Goal: Task Accomplishment & Management: Use online tool/utility

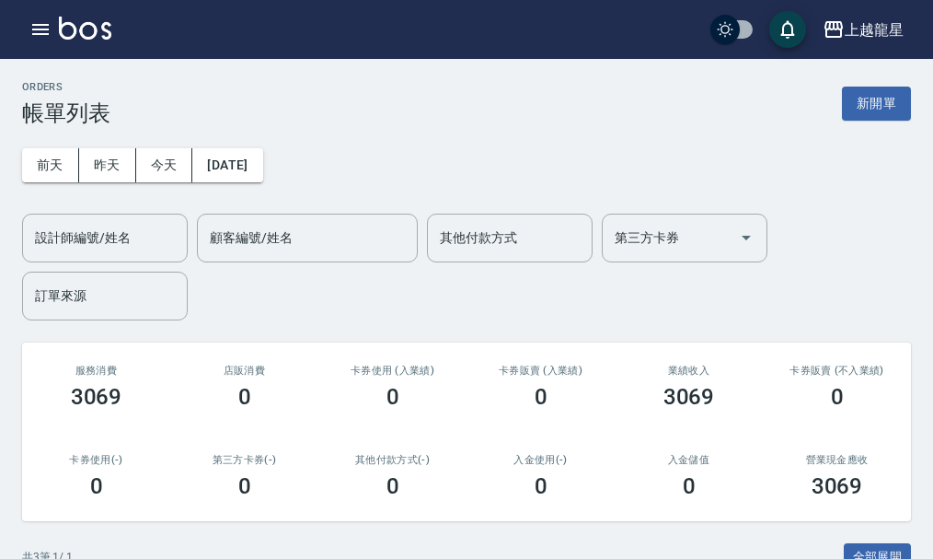
scroll to position [276, 0]
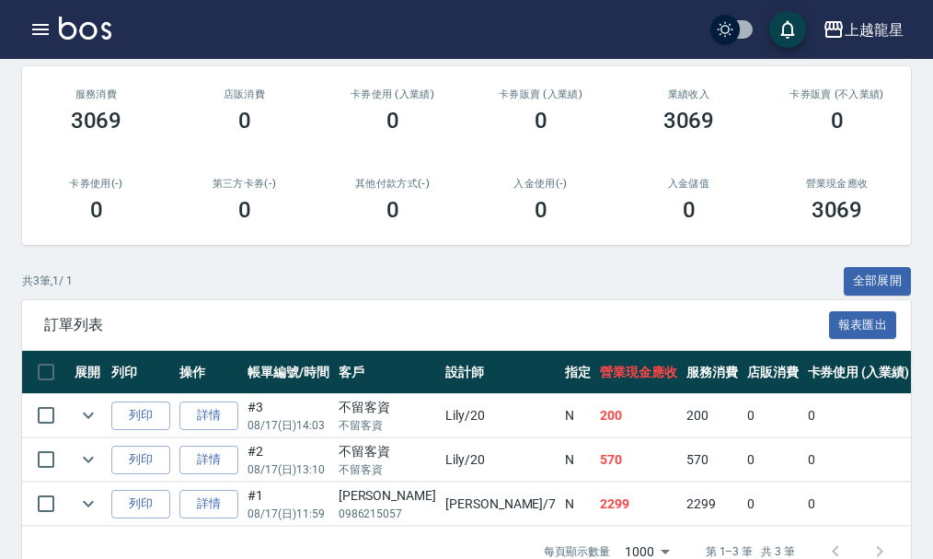
click at [75, 24] on img at bounding box center [85, 28] width 52 height 23
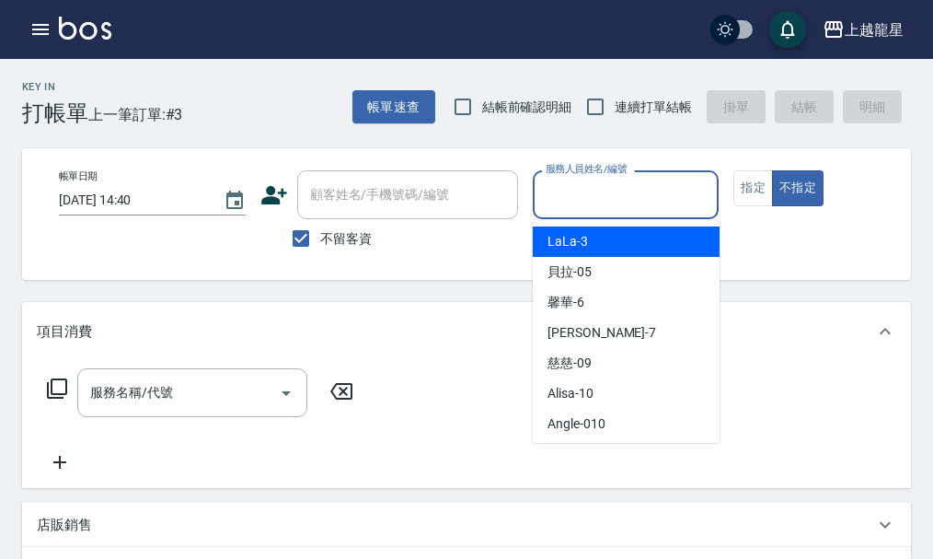
click at [582, 207] on input "服務人員姓名/編號" at bounding box center [626, 195] width 170 height 32
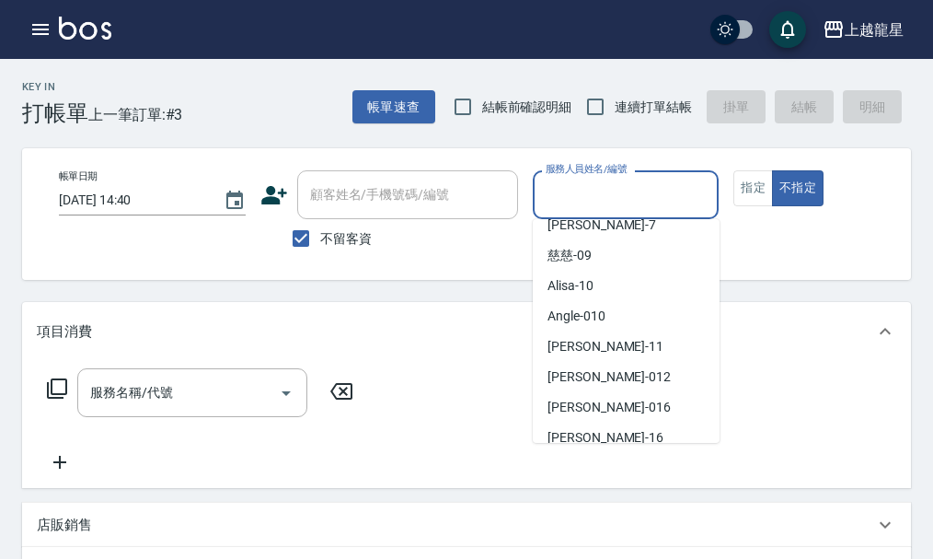
scroll to position [338, 0]
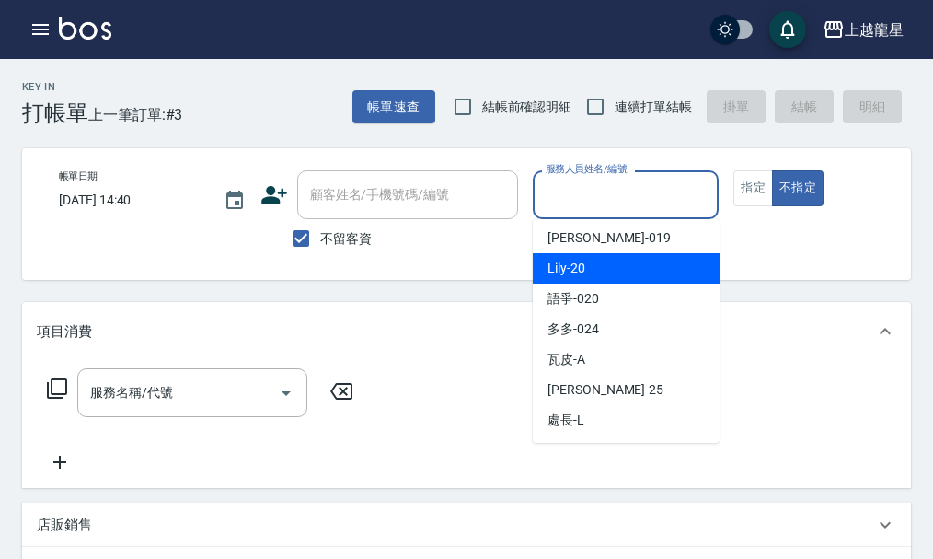
click at [584, 270] on span "Lily -20" at bounding box center [567, 268] width 38 height 19
type input "Lily-20"
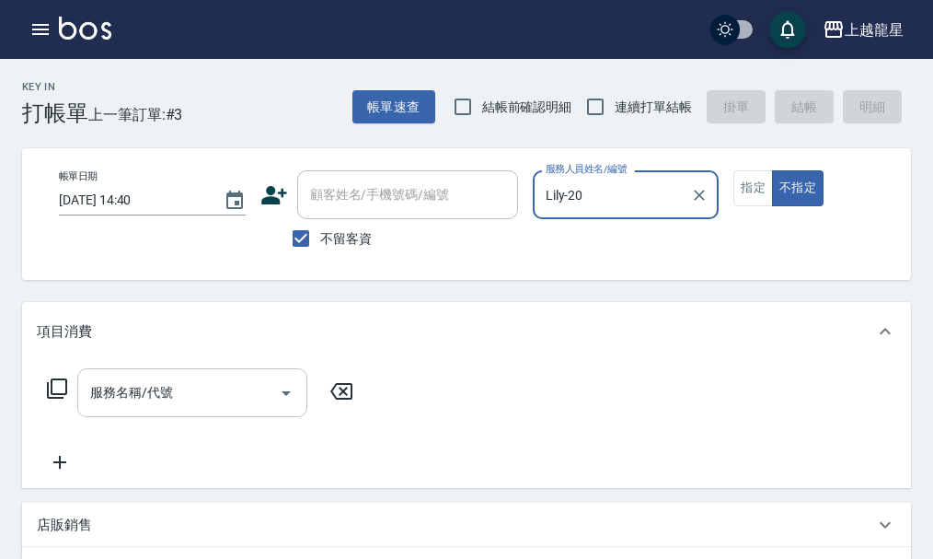
click at [143, 409] on input "服務名稱/代號" at bounding box center [179, 392] width 186 height 32
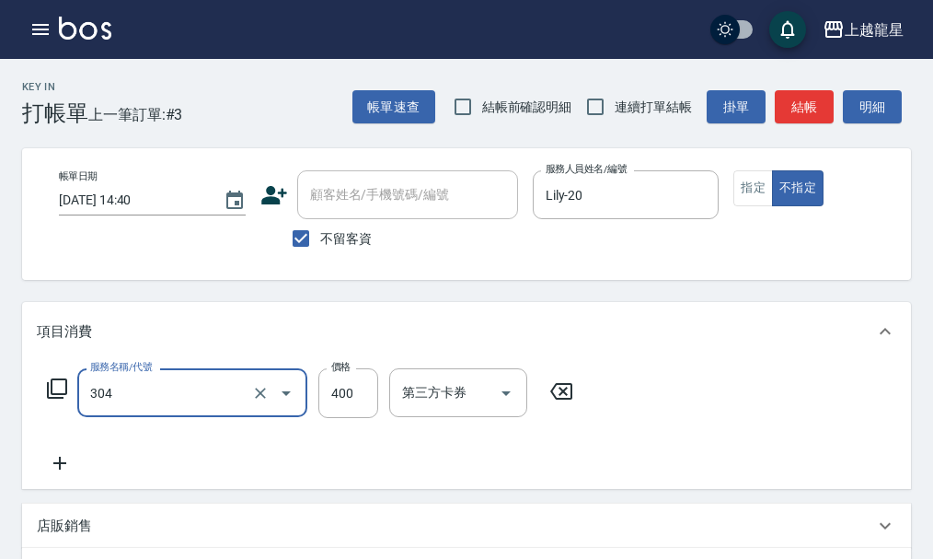
type input "剪髮(304)"
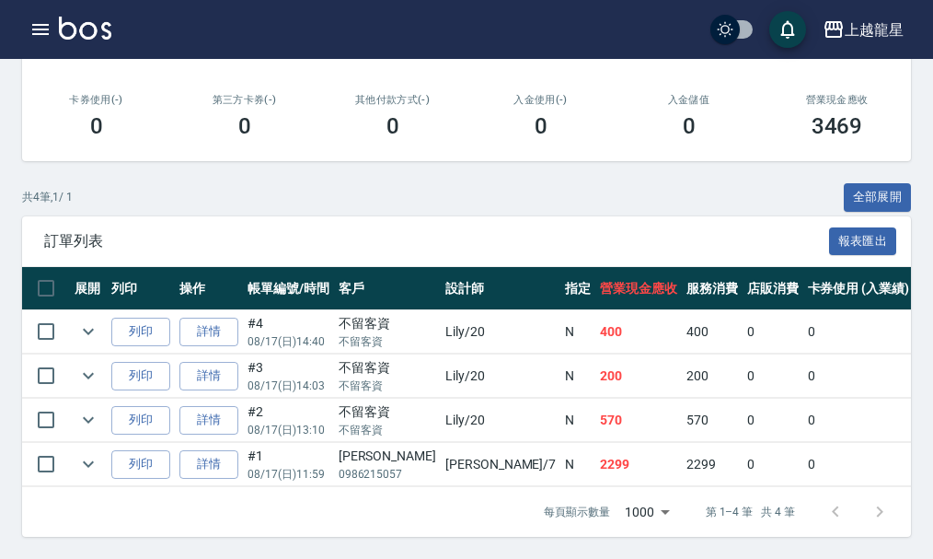
scroll to position [374, 0]
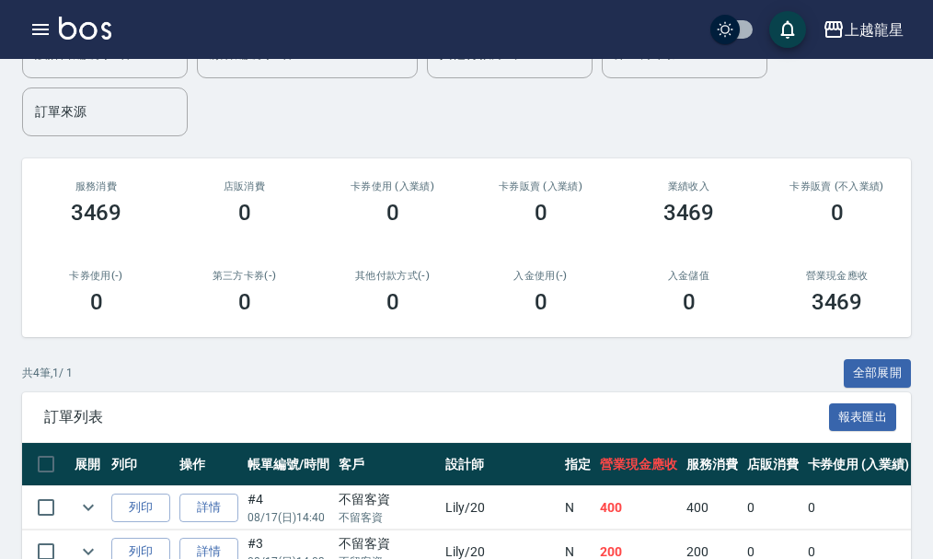
scroll to position [368, 0]
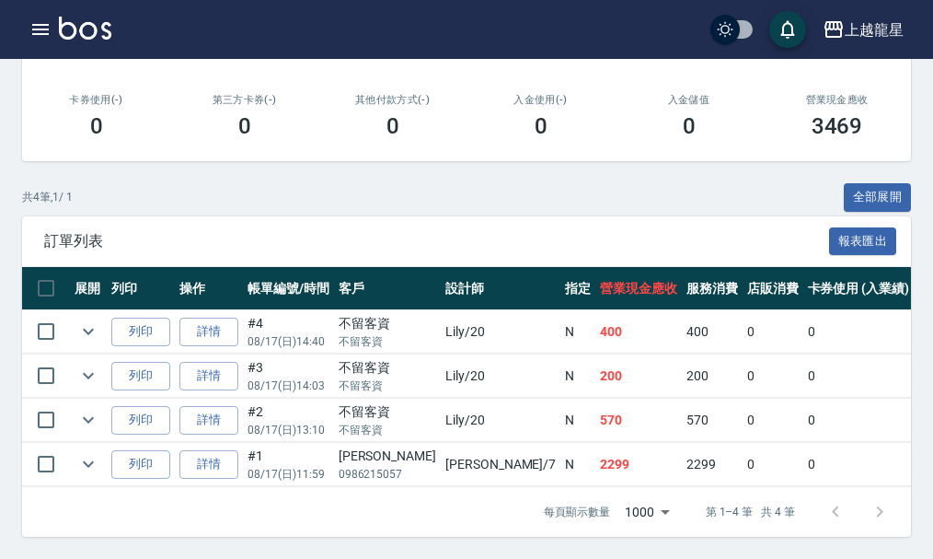
scroll to position [374, 0]
